Goal: Information Seeking & Learning: Check status

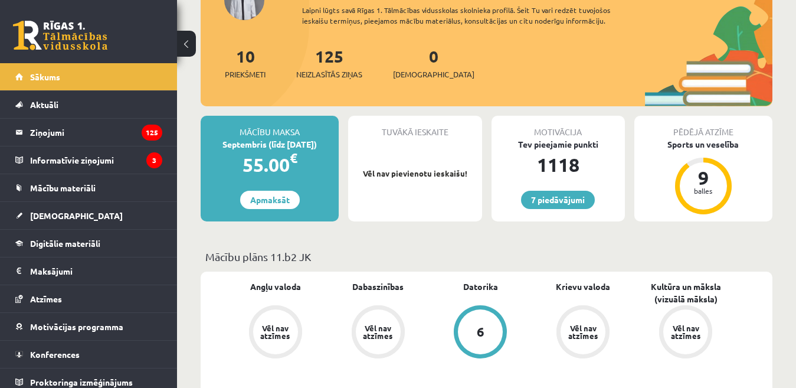
scroll to position [236, 0]
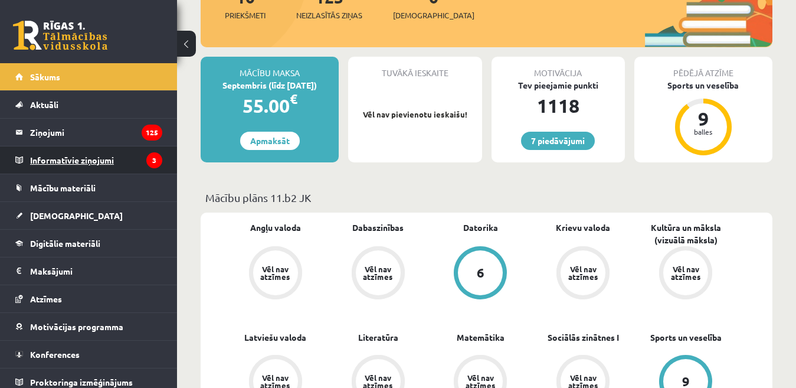
click at [71, 162] on legend "Informatīvie ziņojumi 3" at bounding box center [96, 159] width 132 height 27
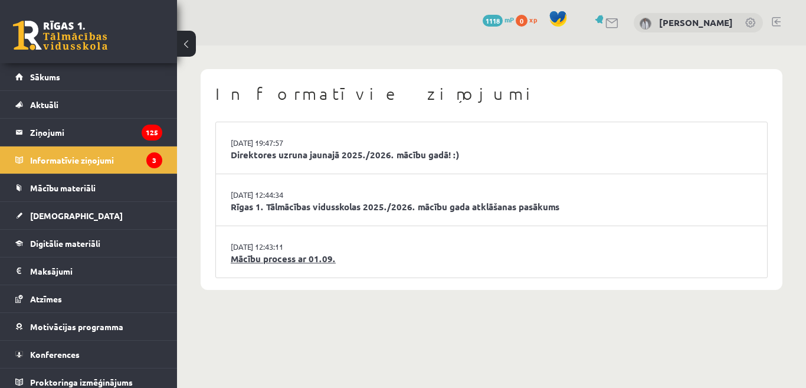
click at [247, 260] on link "Mācību process ar 01.09." at bounding box center [492, 259] width 522 height 14
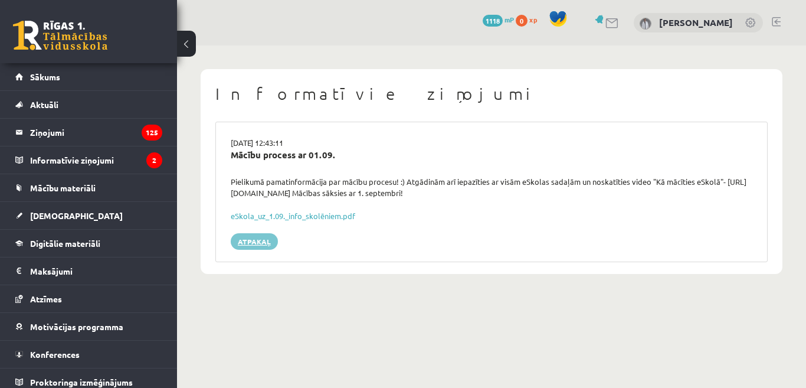
click at [250, 236] on link "Atpakaļ" at bounding box center [254, 241] width 47 height 17
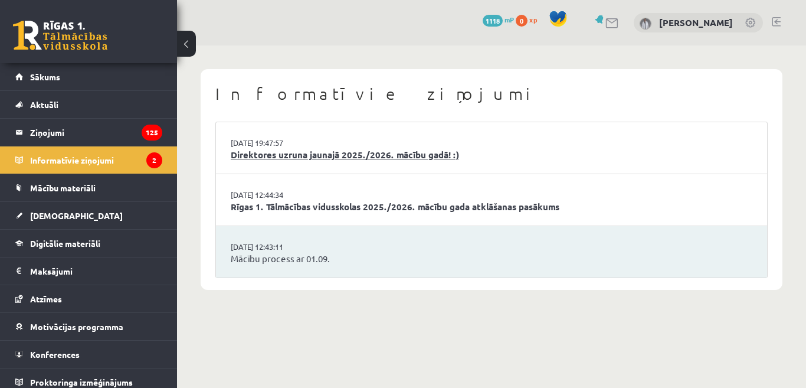
click at [339, 156] on link "Direktores uzruna jaunajā 2025./2026. mācību gadā! :)" at bounding box center [492, 155] width 522 height 14
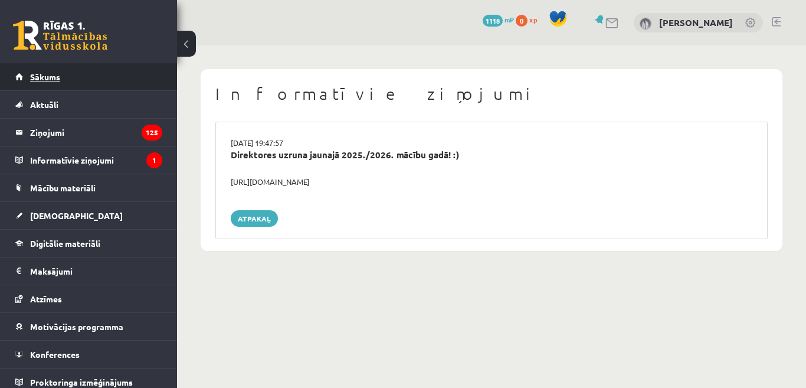
click at [48, 80] on span "Sākums" at bounding box center [45, 76] width 30 height 11
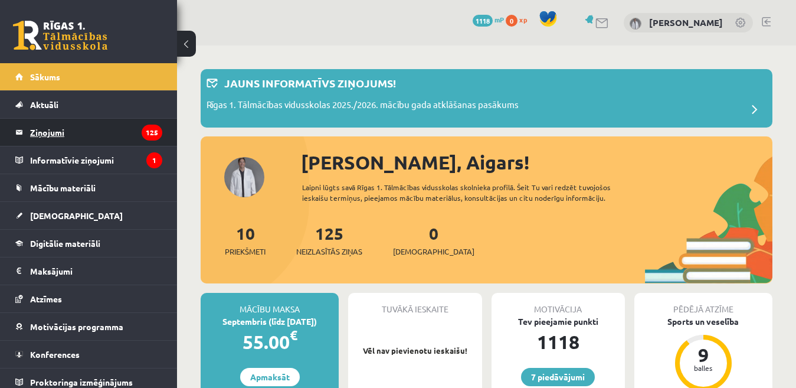
click at [59, 133] on legend "Ziņojumi 125" at bounding box center [96, 132] width 132 height 27
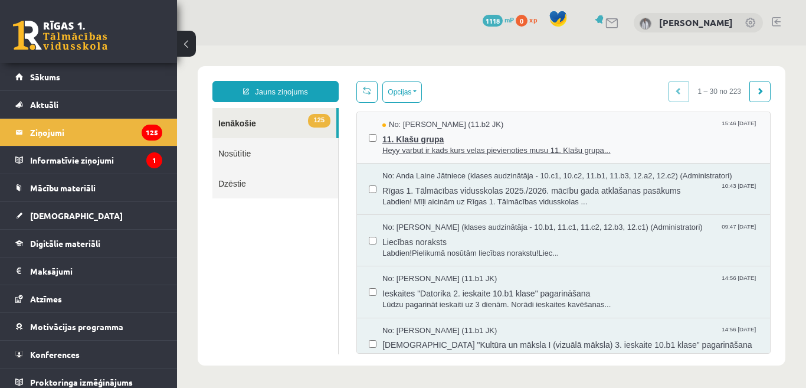
click at [452, 151] on span "Heyy varbut ir kads kurs velas pievienoties musu 11. Klašu grupa..." at bounding box center [571, 150] width 376 height 11
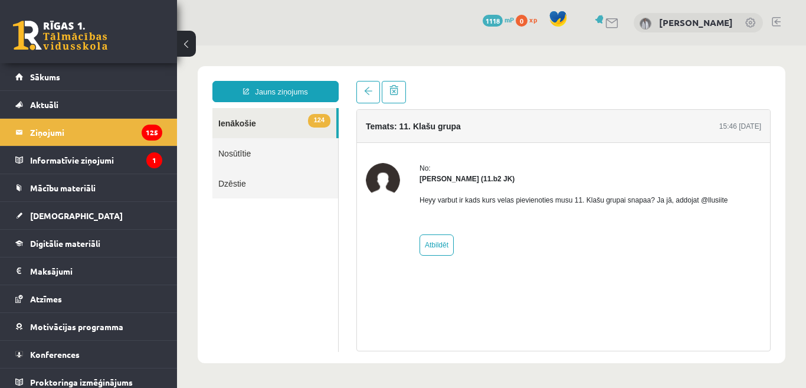
click at [778, 20] on link at bounding box center [776, 21] width 9 height 9
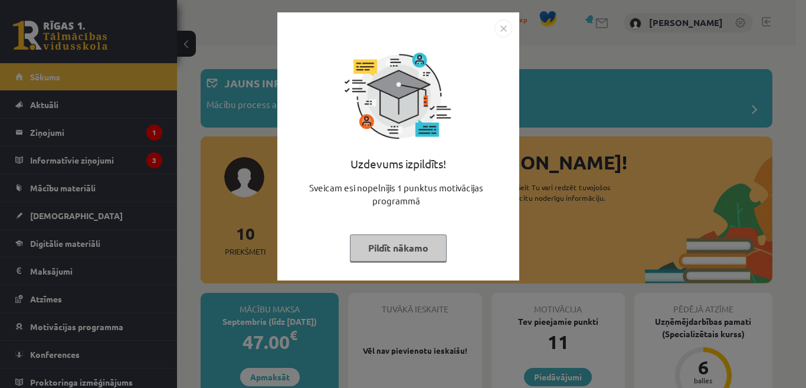
click at [418, 242] on button "Pildīt nākamo" at bounding box center [398, 247] width 97 height 27
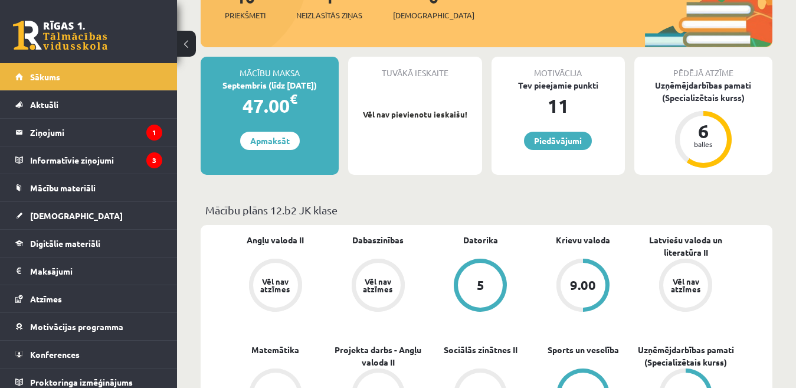
scroll to position [295, 0]
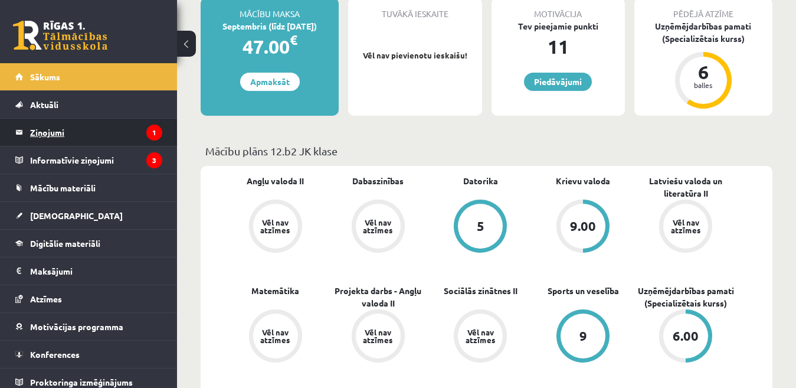
click at [44, 136] on legend "Ziņojumi 1" at bounding box center [96, 132] width 132 height 27
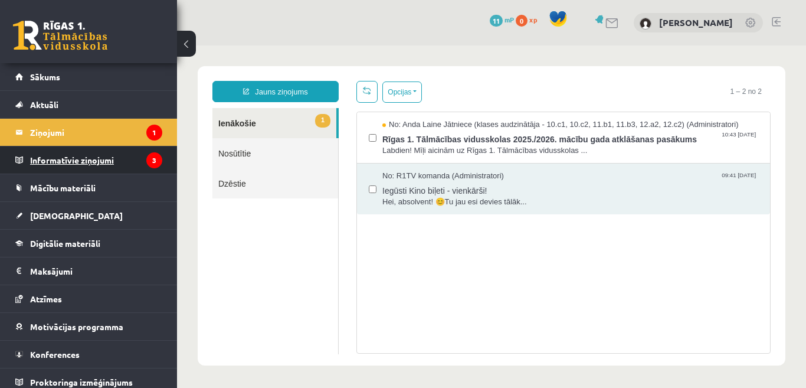
click at [75, 159] on legend "Informatīvie ziņojumi 3" at bounding box center [96, 159] width 132 height 27
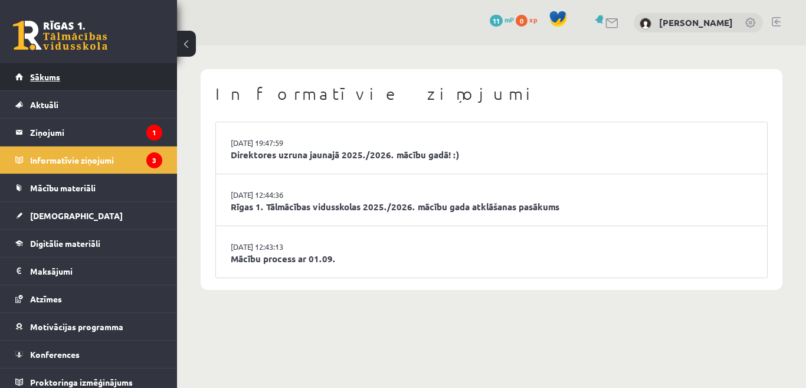
click at [40, 79] on span "Sākums" at bounding box center [45, 76] width 30 height 11
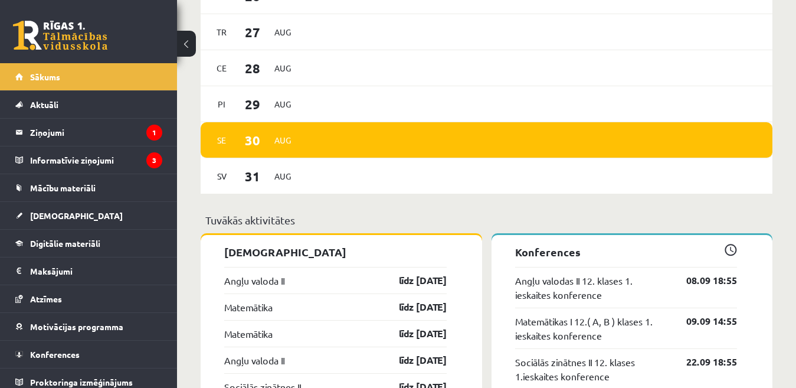
scroll to position [885, 0]
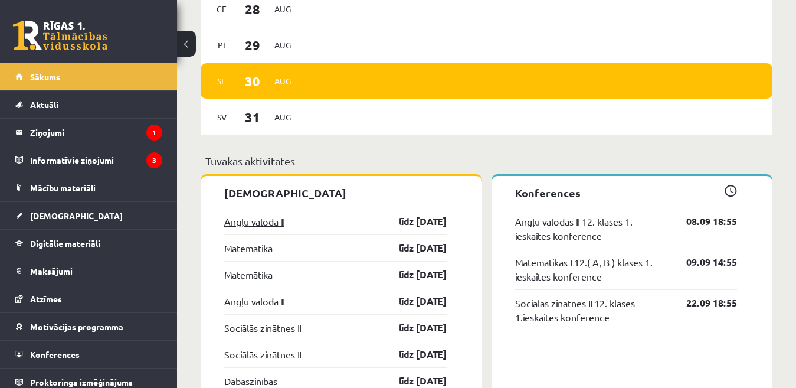
click at [254, 224] on link "Angļu valoda II" at bounding box center [254, 221] width 60 height 14
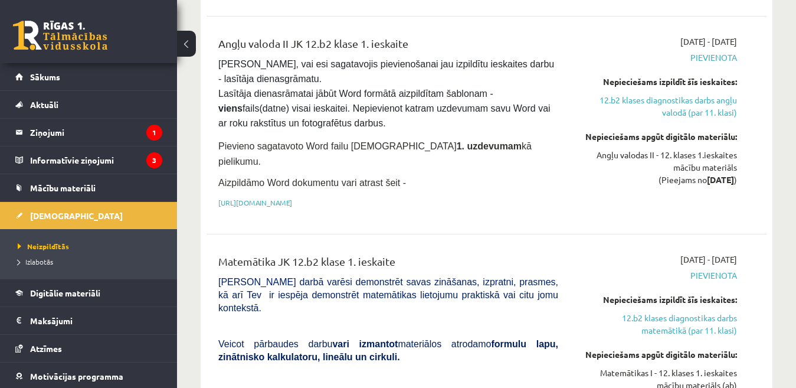
scroll to position [413, 0]
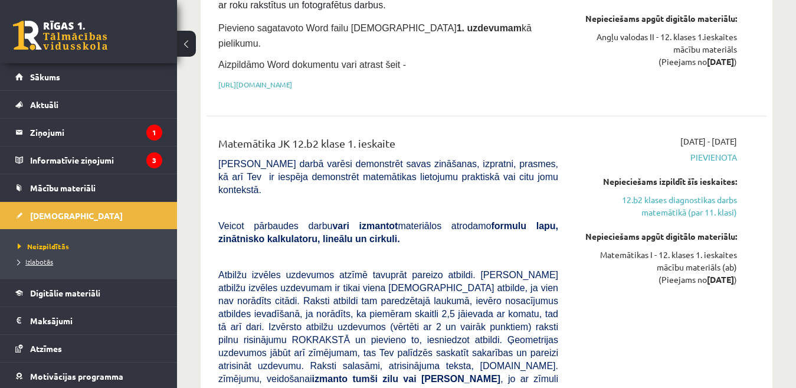
click at [44, 263] on span "Izlabotās" at bounding box center [35, 261] width 35 height 9
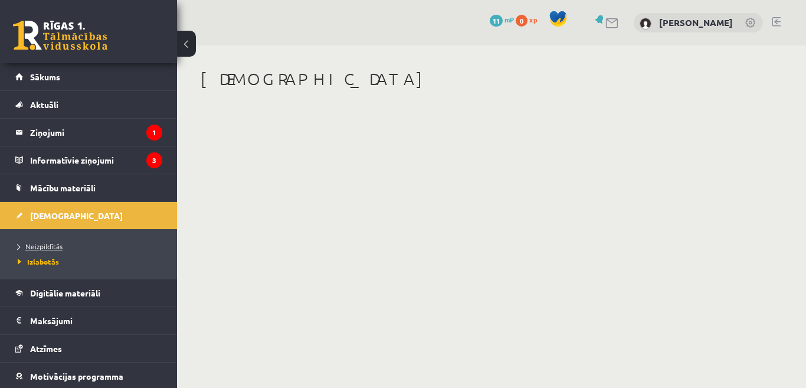
click at [56, 247] on span "Neizpildītās" at bounding box center [40, 245] width 45 height 9
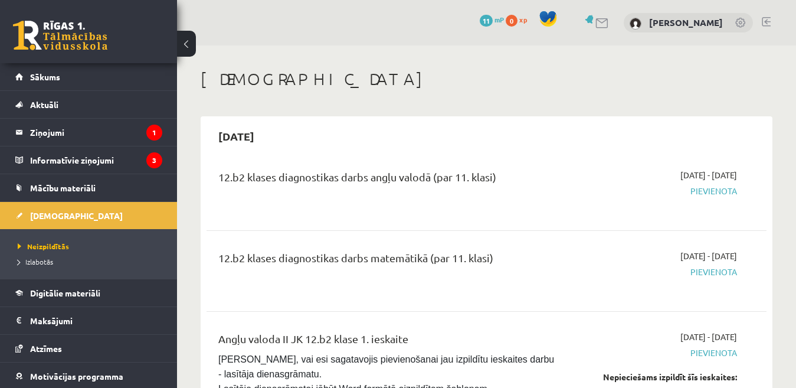
click at [769, 20] on link at bounding box center [766, 21] width 9 height 9
